Goal: Complete application form

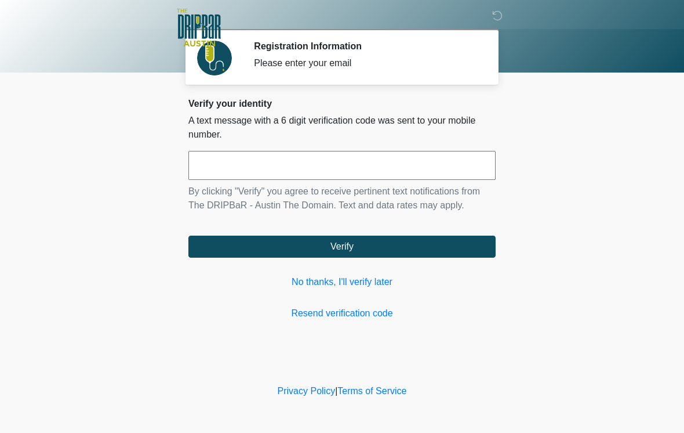
click at [318, 166] on input "text" at bounding box center [341, 165] width 307 height 29
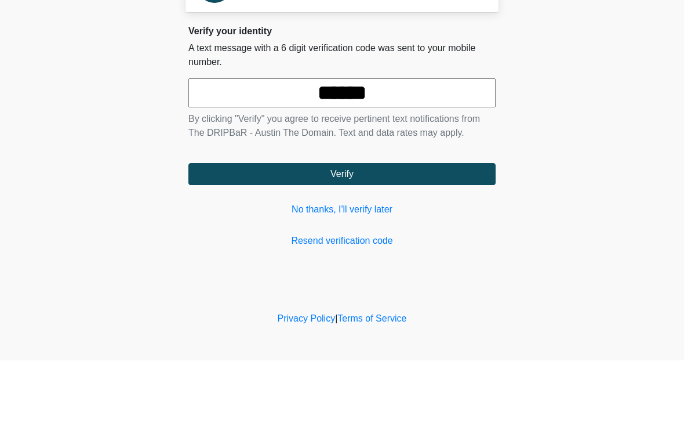
type input "******"
click at [423, 235] on button "Verify" at bounding box center [341, 246] width 307 height 22
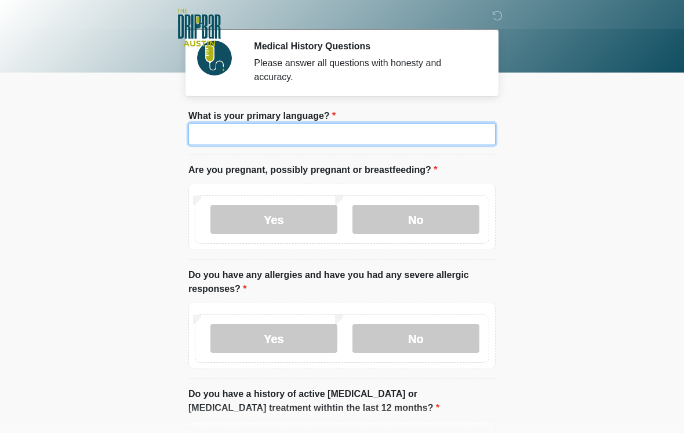
click at [398, 140] on input "What is your primary language?" at bounding box center [341, 134] width 307 height 22
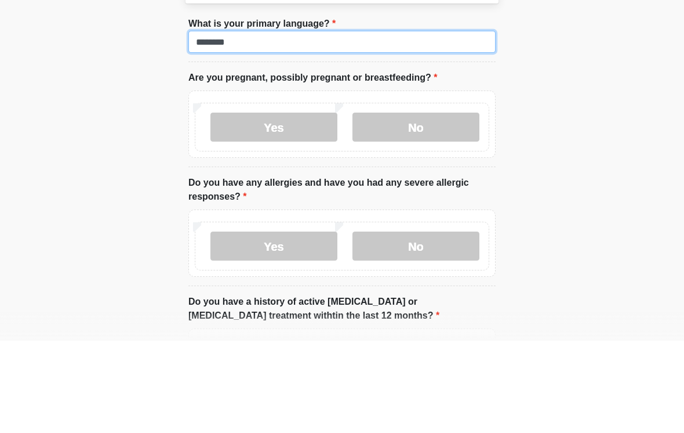
type input "*******"
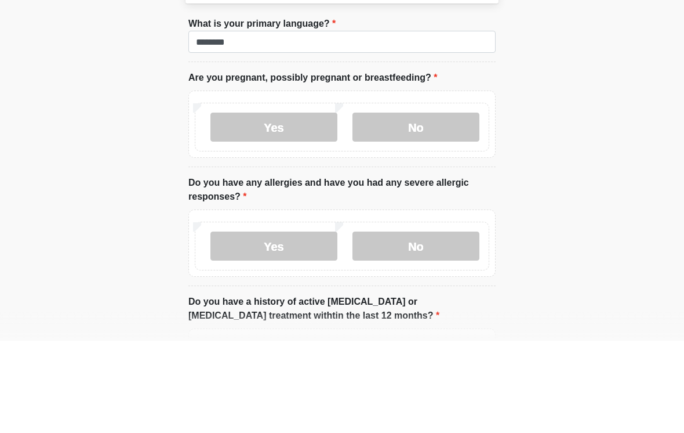
click at [433, 205] on label "No" at bounding box center [416, 219] width 127 height 29
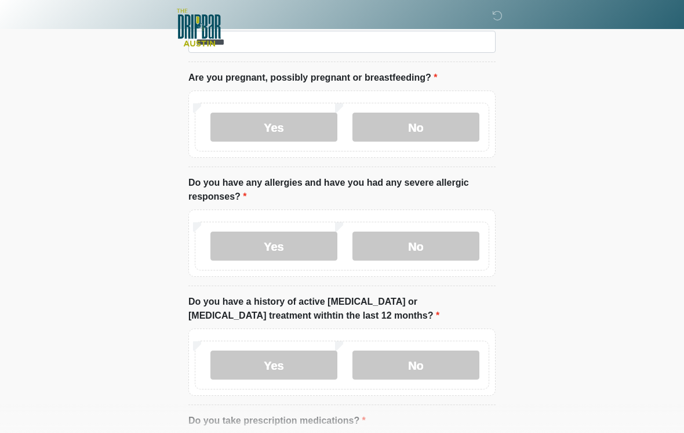
click at [437, 252] on label "No" at bounding box center [416, 245] width 127 height 29
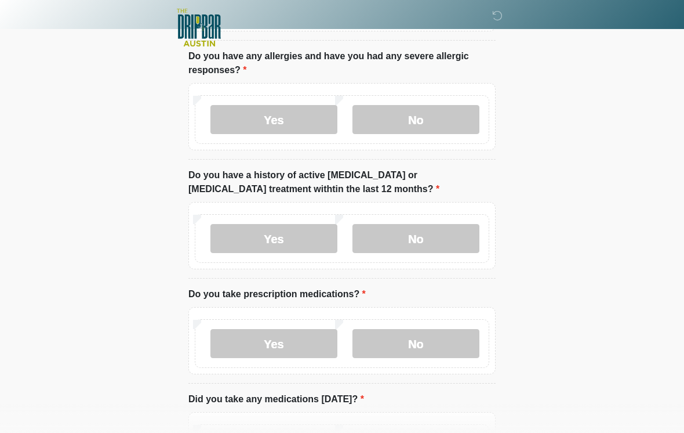
scroll to position [220, 0]
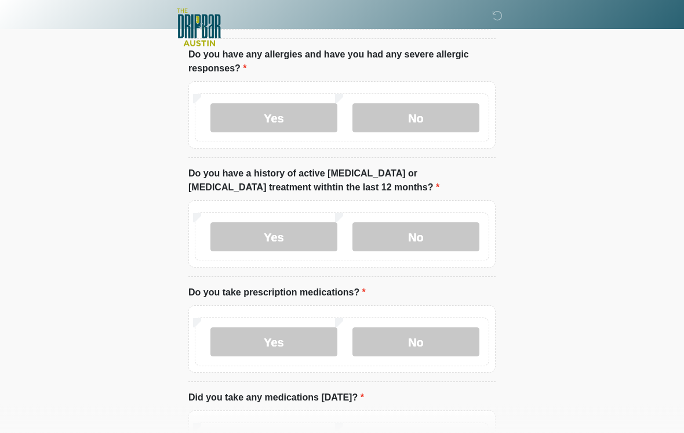
click at [453, 244] on label "No" at bounding box center [416, 237] width 127 height 29
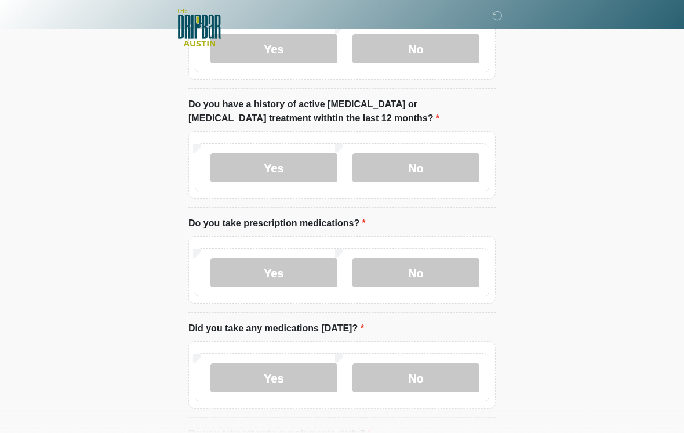
scroll to position [292, 0]
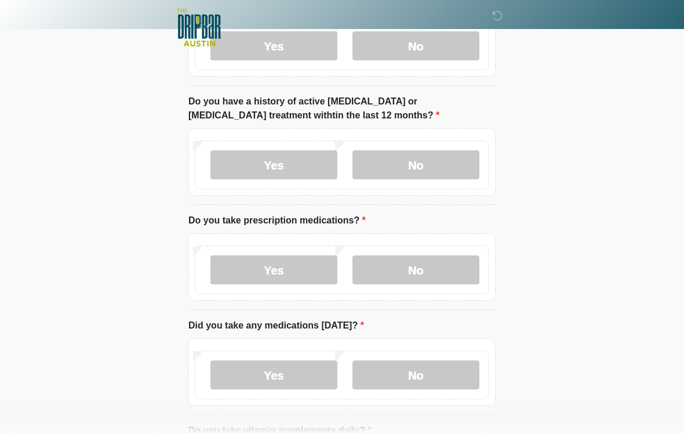
click at [429, 272] on label "No" at bounding box center [416, 269] width 127 height 29
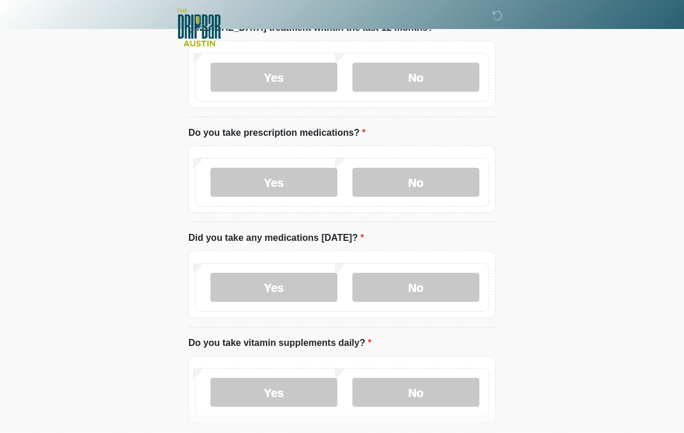
scroll to position [382, 0]
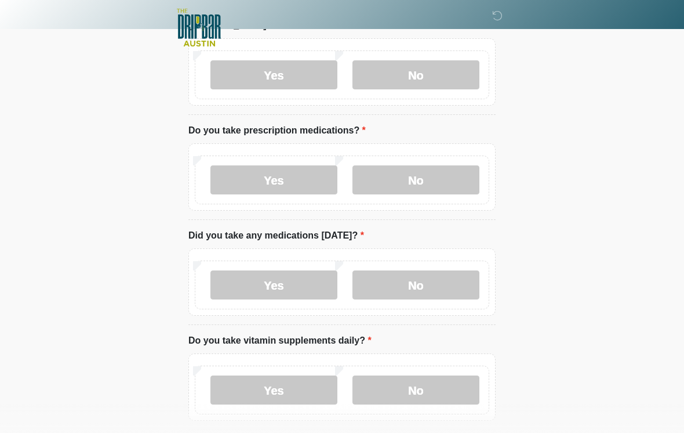
click at [439, 284] on label "No" at bounding box center [416, 284] width 127 height 29
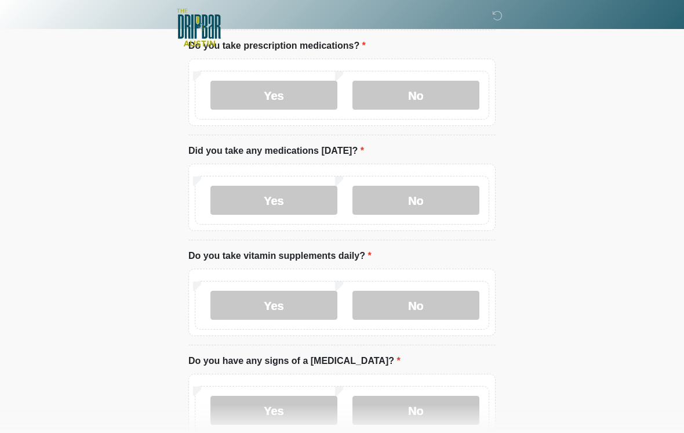
scroll to position [478, 0]
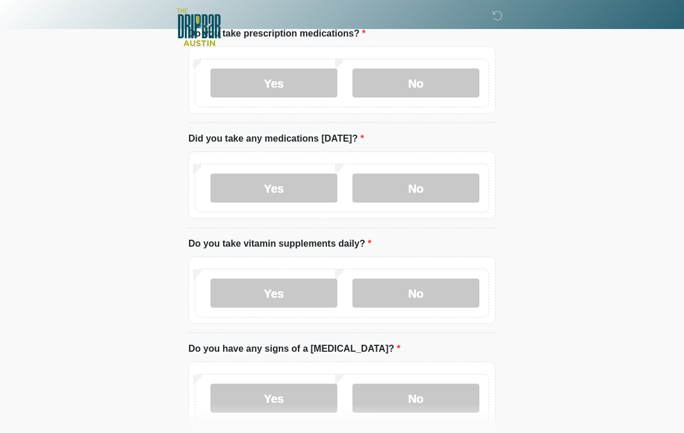
click at [438, 294] on label "No" at bounding box center [416, 293] width 127 height 29
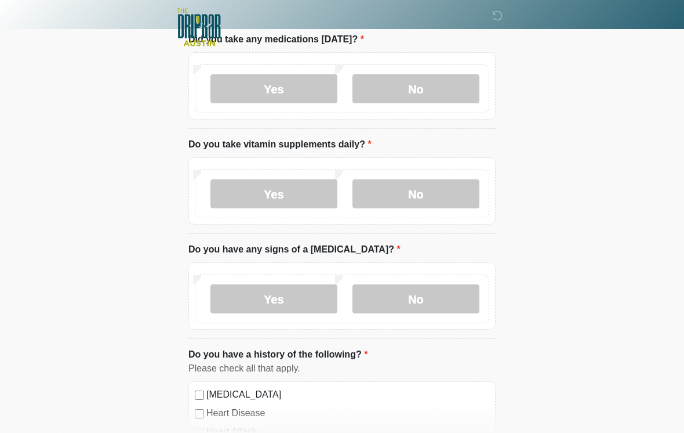
scroll to position [579, 0]
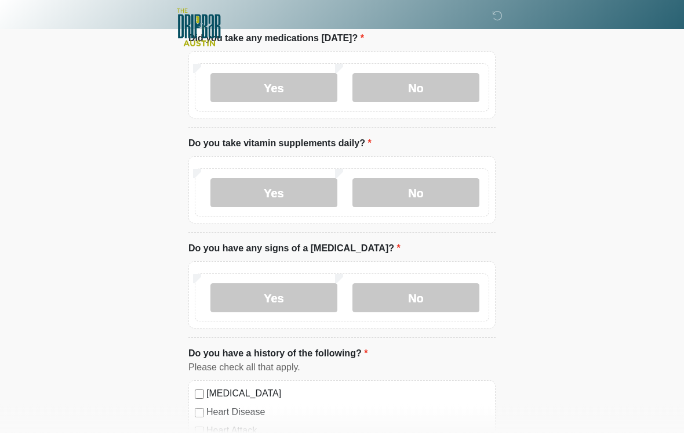
click at [443, 302] on label "No" at bounding box center [416, 298] width 127 height 29
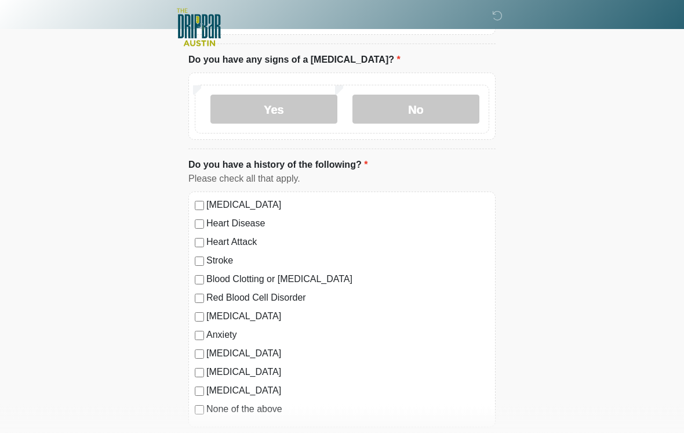
scroll to position [771, 0]
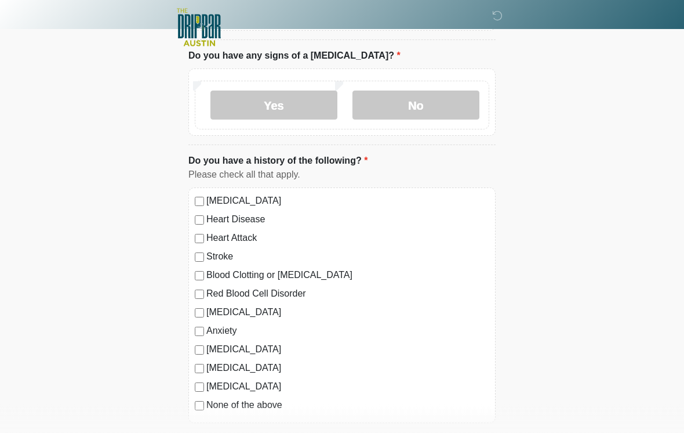
click at [216, 408] on label "None of the above" at bounding box center [347, 405] width 283 height 14
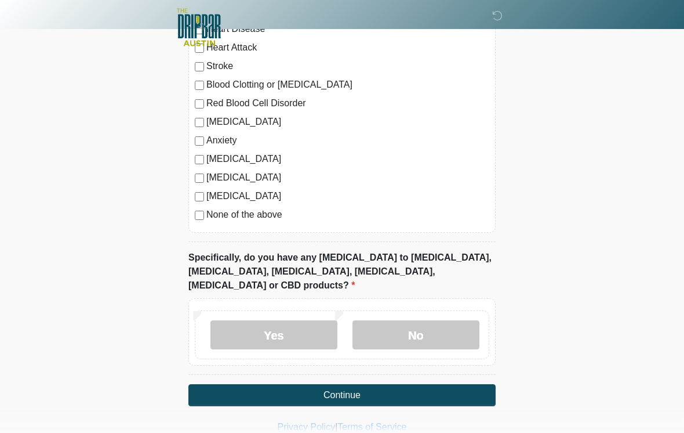
scroll to position [963, 0]
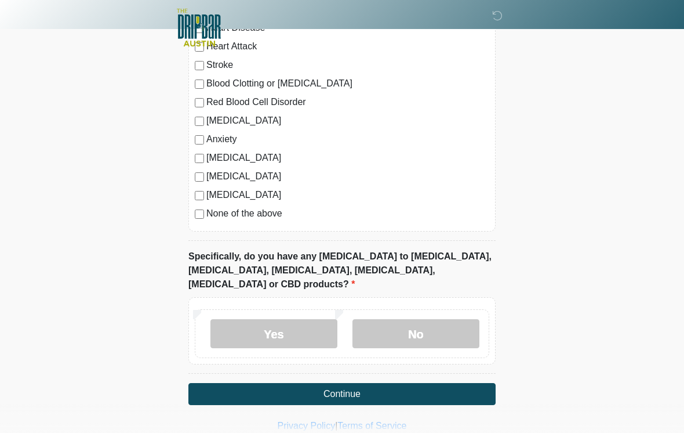
click at [416, 325] on label "No" at bounding box center [416, 333] width 127 height 29
click at [414, 387] on button "Continue" at bounding box center [341, 394] width 307 height 22
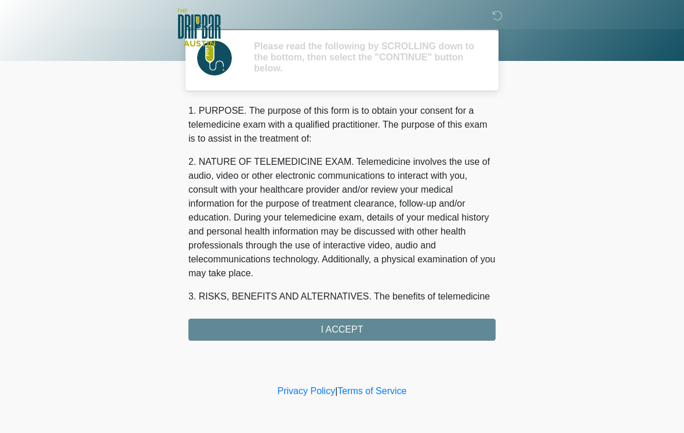
scroll to position [0, 0]
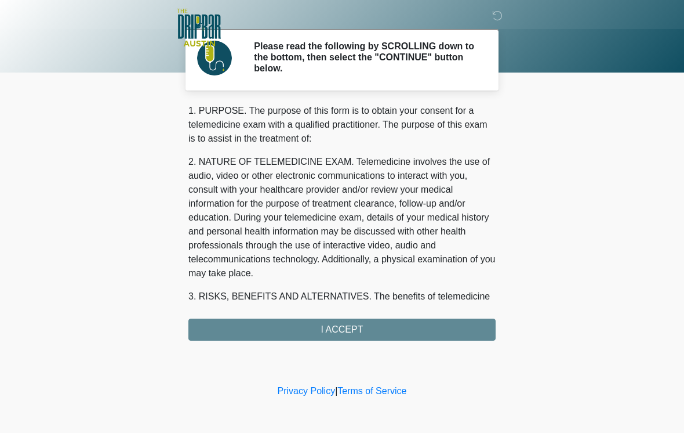
click at [438, 321] on div "1. PURPOSE. The purpose of this form is to obtain your consent for a telemedici…" at bounding box center [341, 222] width 307 height 237
click at [426, 331] on div "1. PURPOSE. The purpose of this form is to obtain your consent for a telemedici…" at bounding box center [341, 222] width 307 height 237
click at [349, 342] on div "‎ ‎ ‎ ‎ Please read the following by SCROLLING down to the bottom, then select …" at bounding box center [342, 191] width 348 height 358
click at [345, 333] on div "1. PURPOSE. The purpose of this form is to obtain your consent for a telemedici…" at bounding box center [341, 222] width 307 height 237
click at [358, 323] on div "1. PURPOSE. The purpose of this form is to obtain your consent for a telemedici…" at bounding box center [341, 222] width 307 height 237
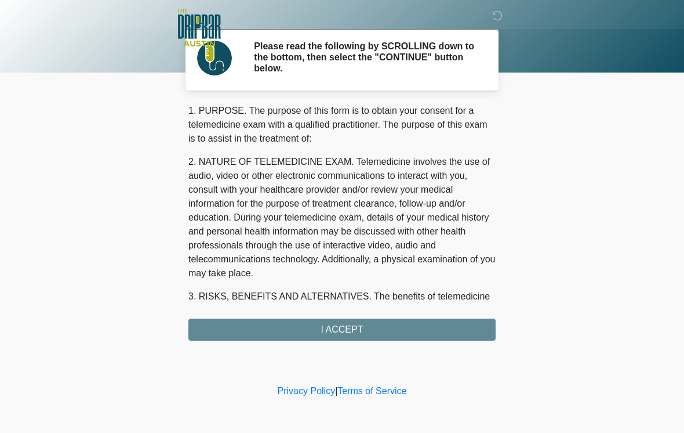
click at [315, 320] on div "1. PURPOSE. The purpose of this form is to obtain your consent for a telemedici…" at bounding box center [341, 222] width 307 height 237
click at [335, 344] on div "‎ ‎ ‎ ‎ Please read the following by SCROLLING down to the bottom, then select …" at bounding box center [342, 191] width 348 height 358
click at [341, 328] on div "1. PURPOSE. The purpose of this form is to obtain your consent for a telemedici…" at bounding box center [341, 222] width 307 height 237
click at [329, 327] on div "1. PURPOSE. The purpose of this form is to obtain your consent for a telemedici…" at bounding box center [341, 222] width 307 height 237
click at [340, 327] on div "1. PURPOSE. The purpose of this form is to obtain your consent for a telemedici…" at bounding box center [341, 222] width 307 height 237
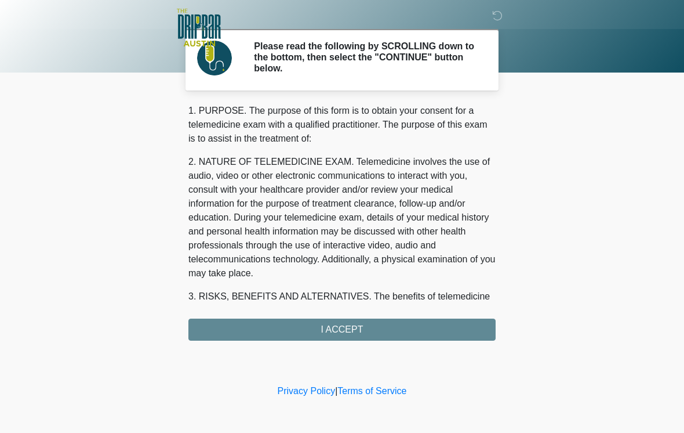
click at [302, 316] on div "1. PURPOSE. The purpose of this form is to obtain your consent for a telemedici…" at bounding box center [341, 222] width 307 height 237
click at [422, 329] on div "1. PURPOSE. The purpose of this form is to obtain your consent for a telemedici…" at bounding box center [341, 222] width 307 height 237
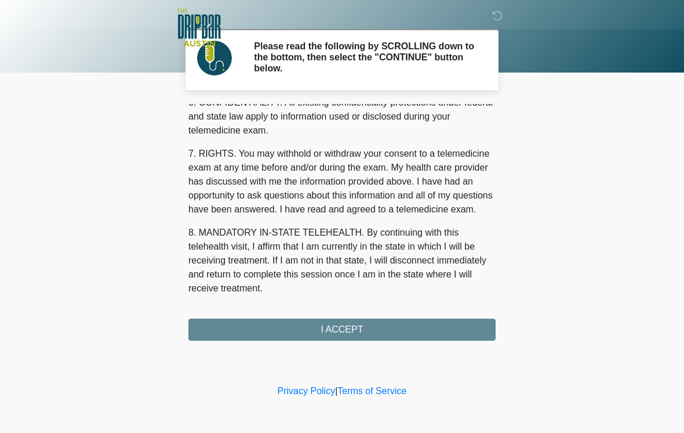
click at [396, 328] on button "I ACCEPT" at bounding box center [341, 329] width 307 height 22
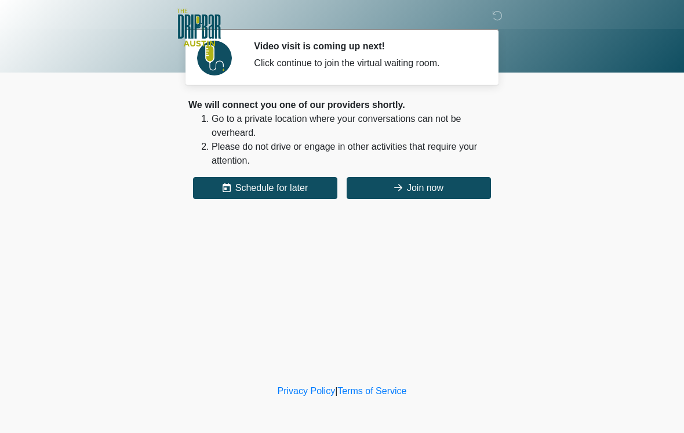
click at [449, 187] on button "Join now" at bounding box center [419, 188] width 144 height 22
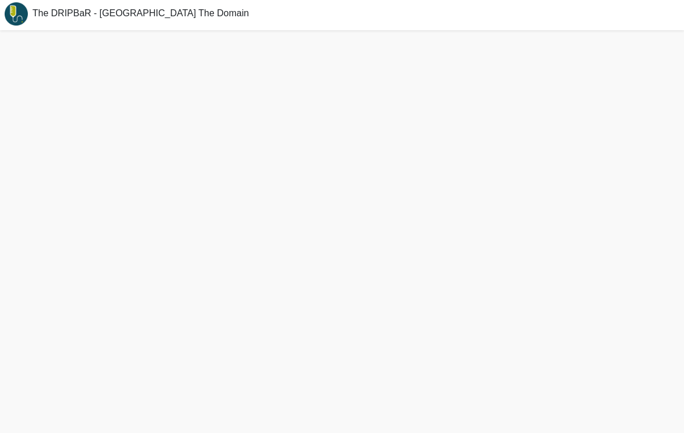
scroll to position [3, 0]
